Goal: Task Accomplishment & Management: Manage account settings

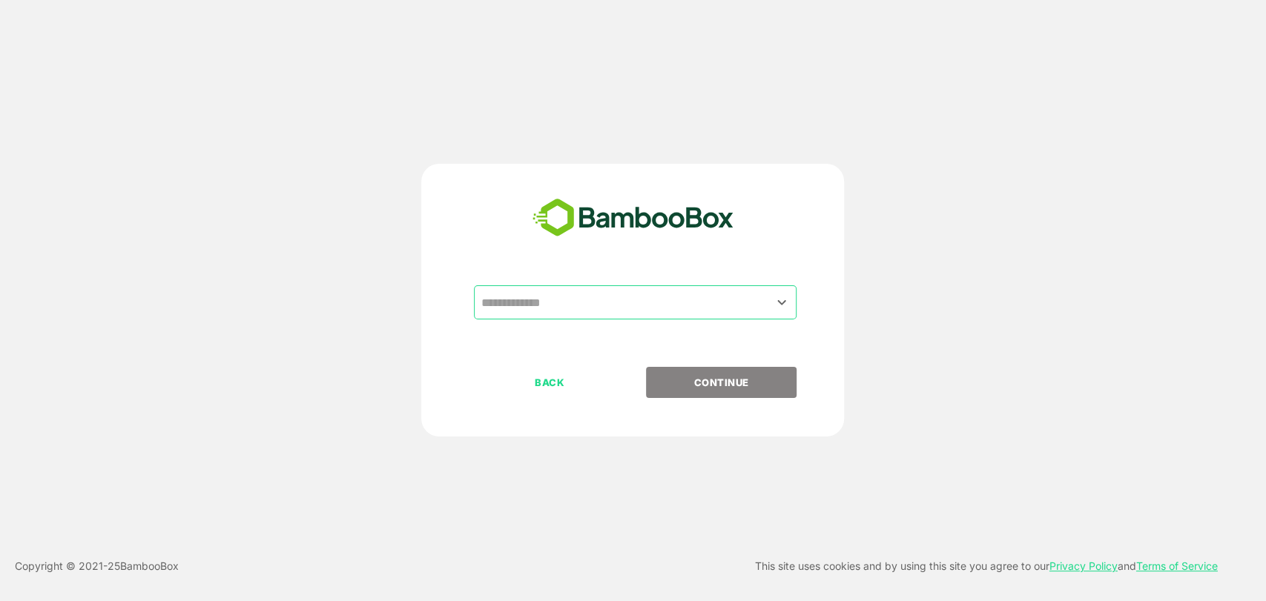
click at [626, 316] on input "text" at bounding box center [635, 302] width 317 height 28
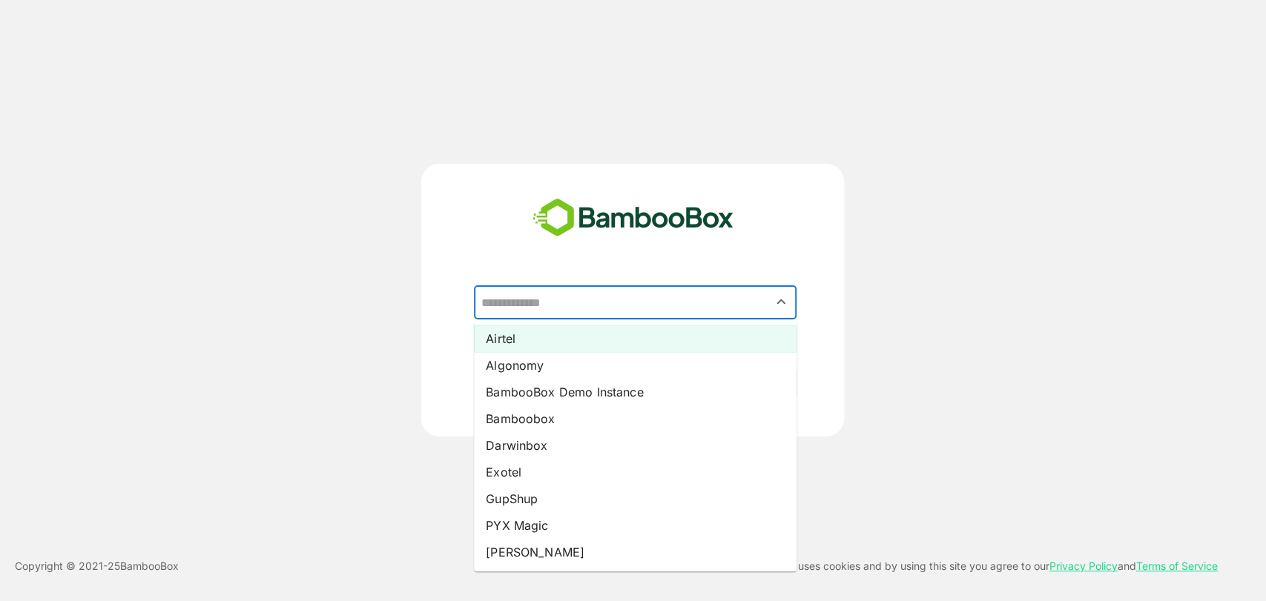
click at [547, 335] on li "Airtel" at bounding box center [635, 338] width 323 height 27
type input "******"
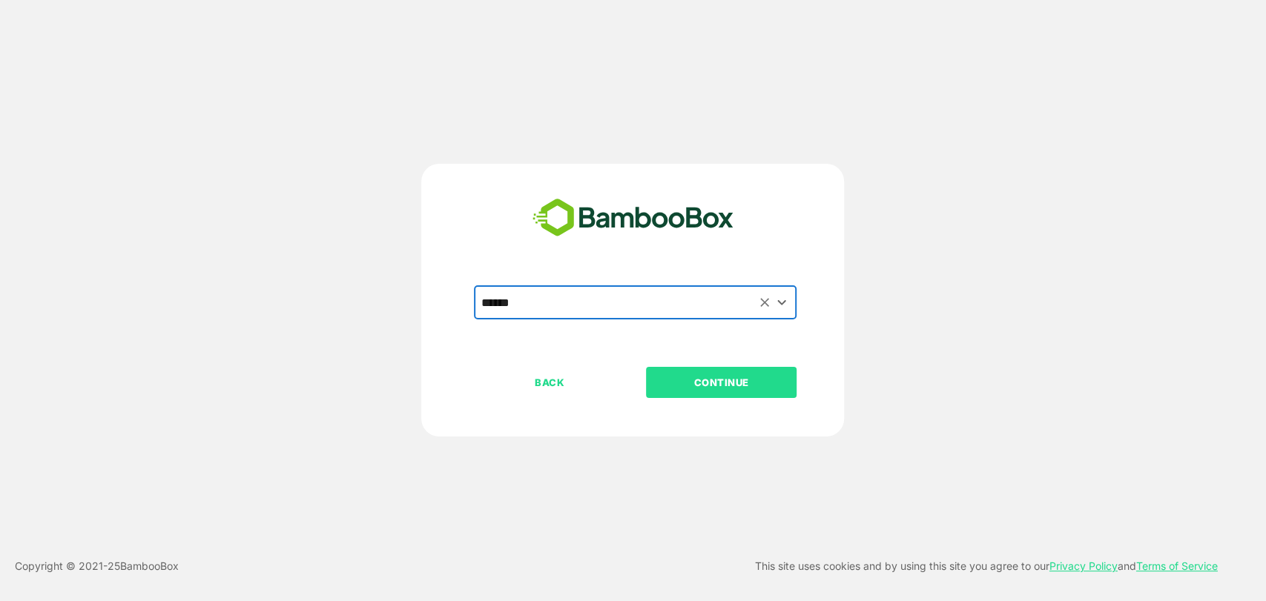
drag, startPoint x: 678, startPoint y: 373, endPoint x: 670, endPoint y: 368, distance: 9.1
click at [678, 371] on button "CONTINUE" at bounding box center [721, 382] width 151 height 31
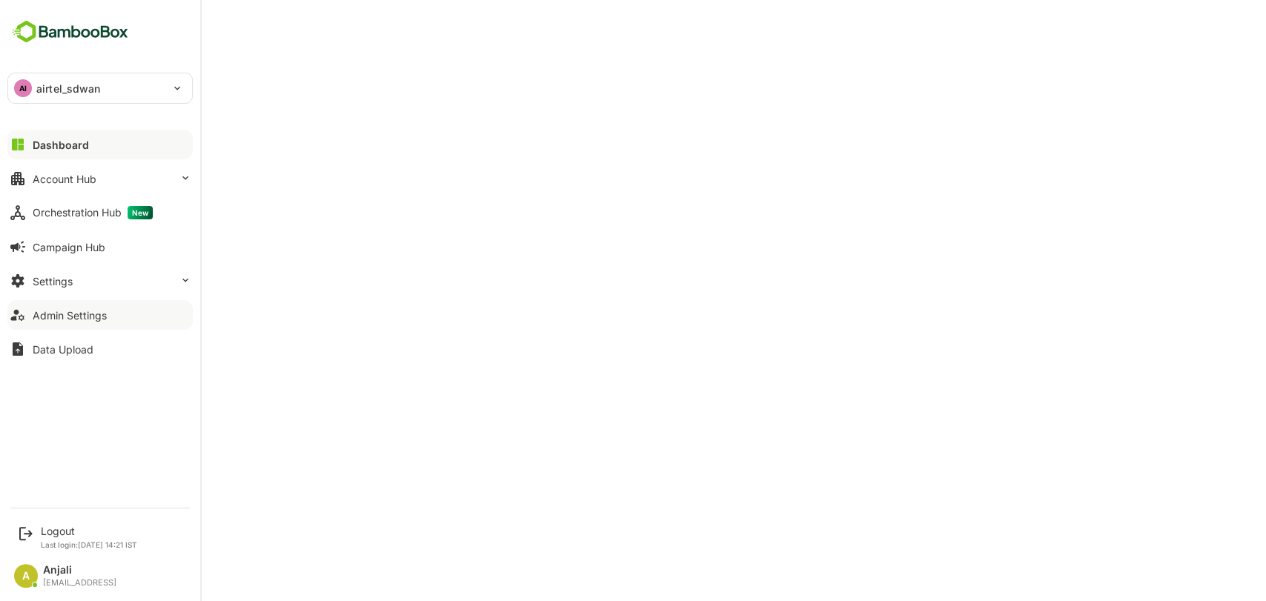
click at [79, 317] on div "Admin Settings" at bounding box center [70, 315] width 74 height 13
